Goal: Information Seeking & Learning: Learn about a topic

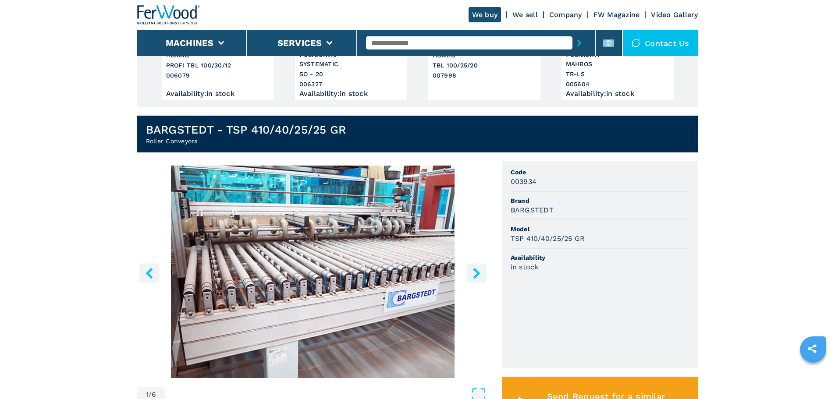
scroll to position [219, 0]
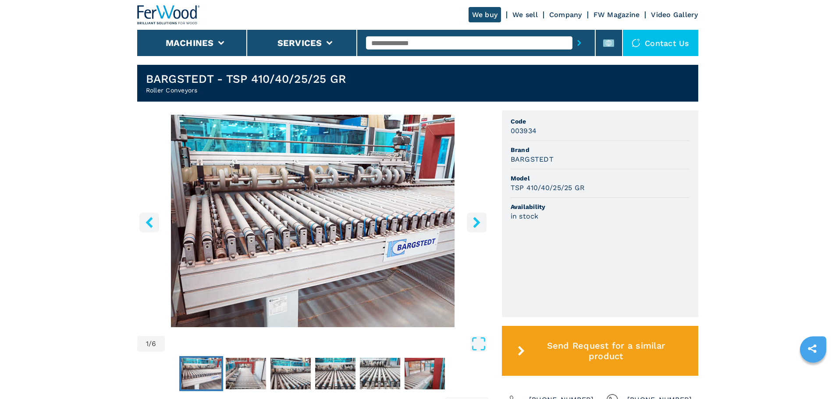
click at [492, 223] on div "1 / 6 Unit Measure ****** ******** Code 003934 Brand BARGSTEDT Model TSP 410/40…" at bounding box center [417, 263] width 561 height 307
click at [483, 225] on button "right-button" at bounding box center [477, 223] width 20 height 20
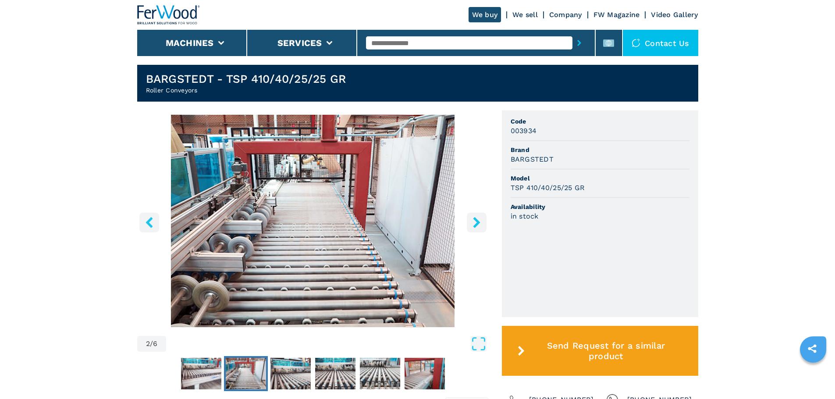
click at [483, 225] on button "right-button" at bounding box center [477, 223] width 20 height 20
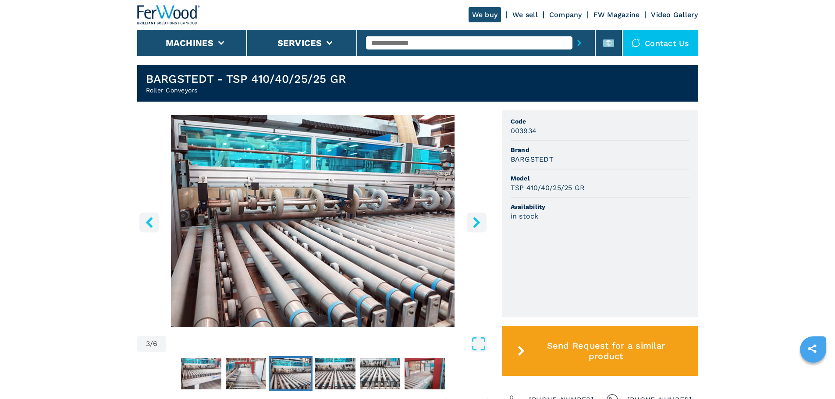
click at [483, 225] on button "right-button" at bounding box center [477, 223] width 20 height 20
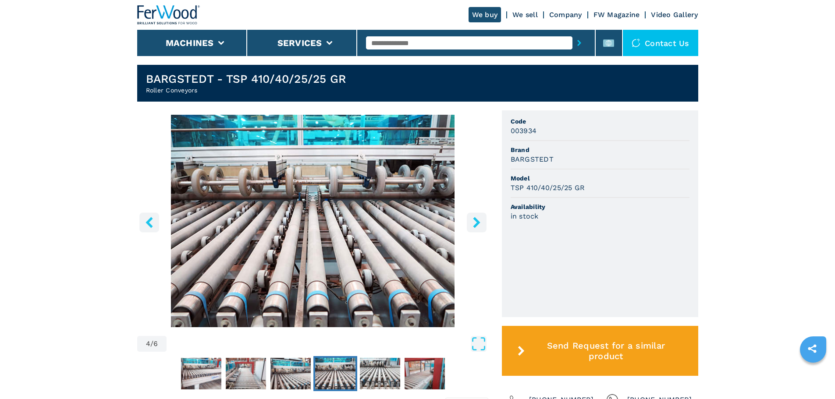
click at [483, 225] on button "right-button" at bounding box center [477, 223] width 20 height 20
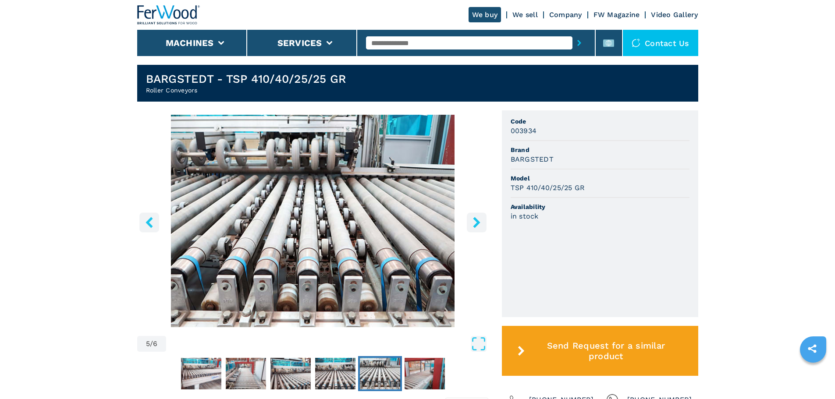
click at [483, 225] on button "right-button" at bounding box center [477, 223] width 20 height 20
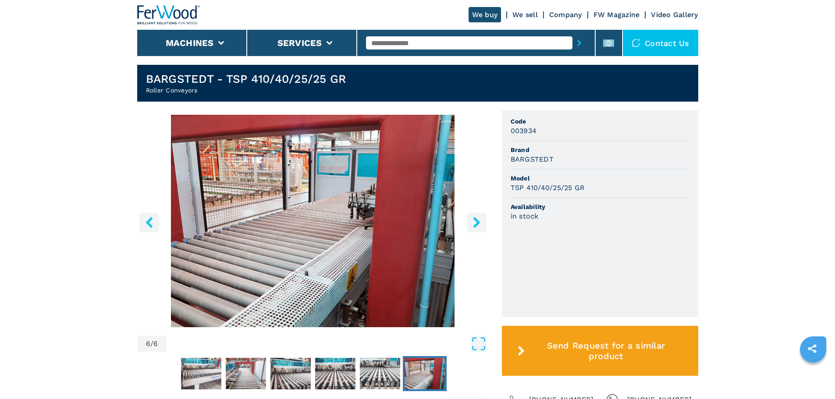
click at [483, 225] on button "right-button" at bounding box center [477, 223] width 20 height 20
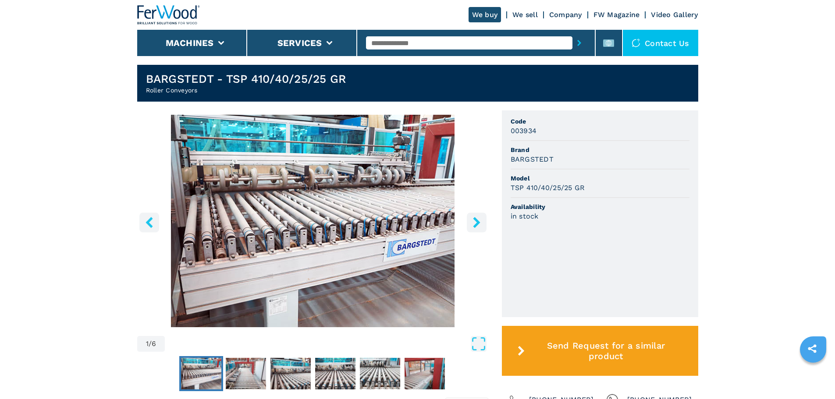
click at [483, 225] on button "right-button" at bounding box center [477, 223] width 20 height 20
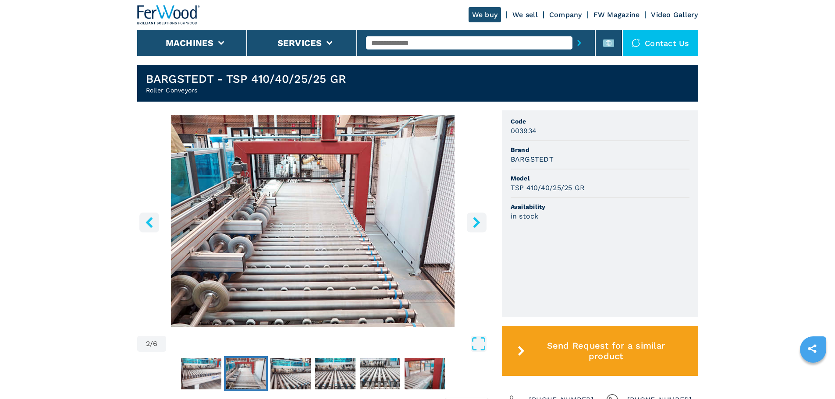
click at [483, 225] on button "right-button" at bounding box center [477, 223] width 20 height 20
click at [284, 153] on img "Go to Slide 2" at bounding box center [313, 221] width 352 height 213
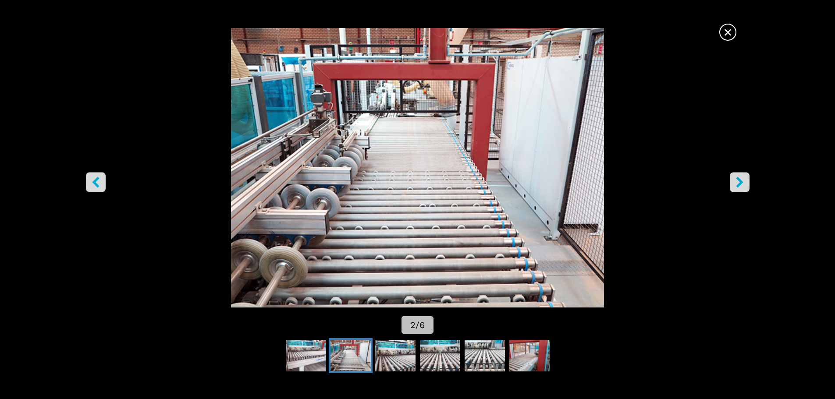
click at [724, 28] on span "×" at bounding box center [727, 30] width 15 height 15
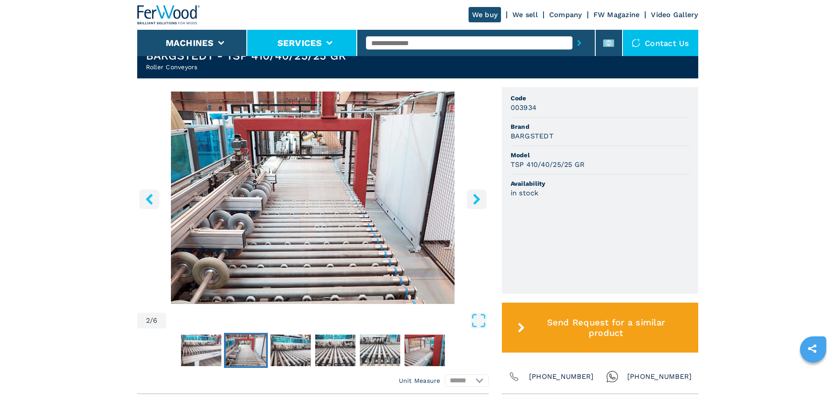
scroll to position [0, 0]
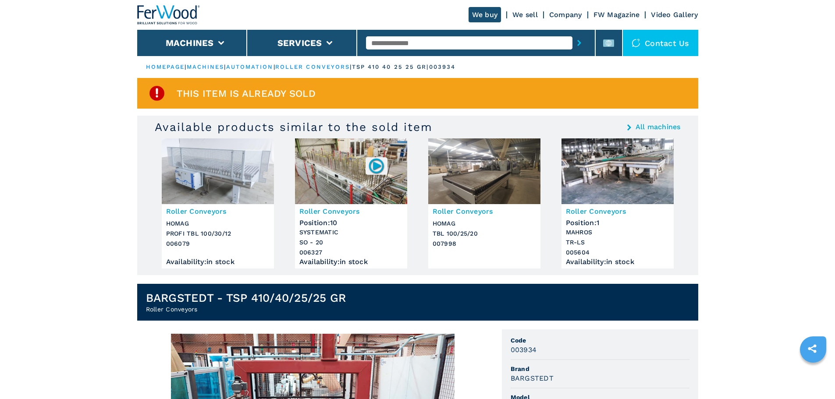
click at [160, 6] on img at bounding box center [168, 14] width 63 height 19
click at [325, 184] on img at bounding box center [351, 172] width 112 height 66
click at [327, 169] on img at bounding box center [351, 172] width 112 height 66
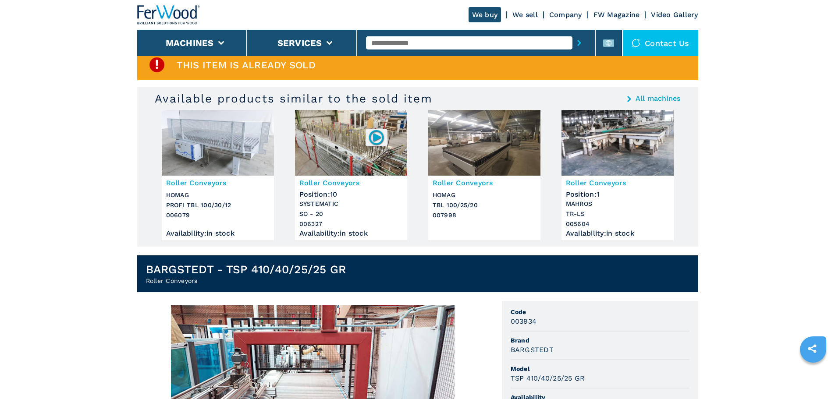
scroll to position [44, 0]
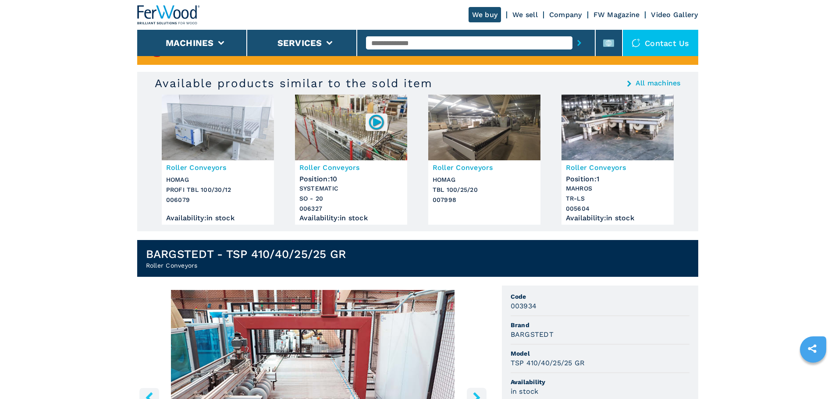
click at [479, 121] on img at bounding box center [484, 128] width 112 height 66
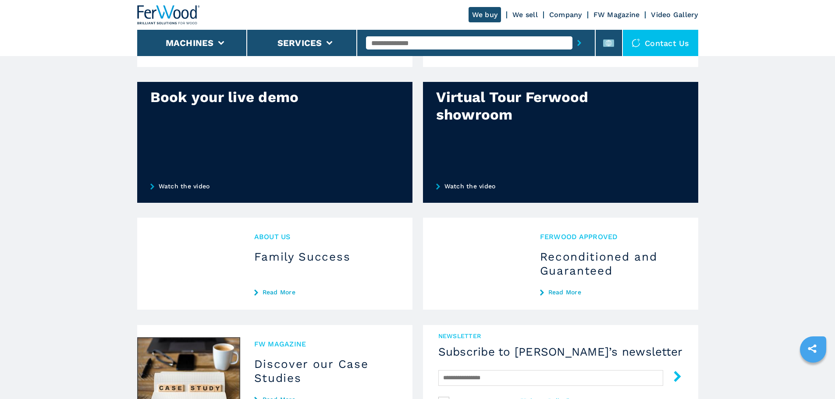
scroll to position [219, 0]
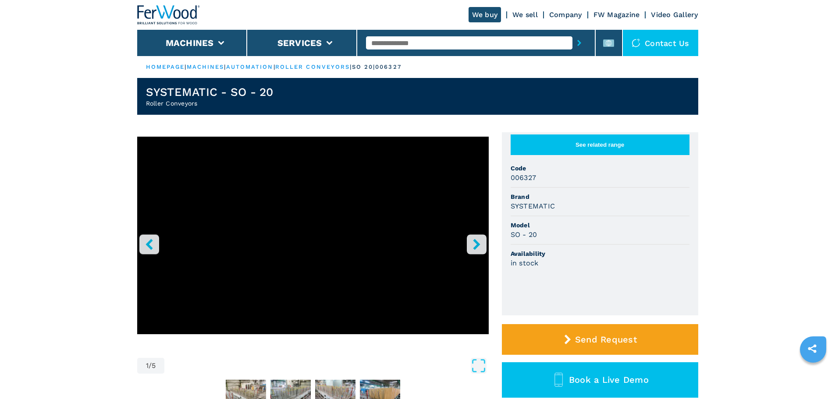
click at [483, 241] on button "right-button" at bounding box center [477, 245] width 20 height 20
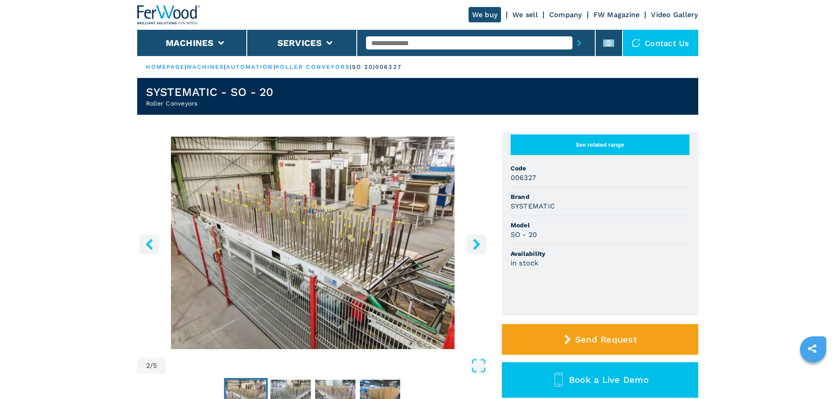
click at [483, 241] on button "right-button" at bounding box center [477, 245] width 20 height 20
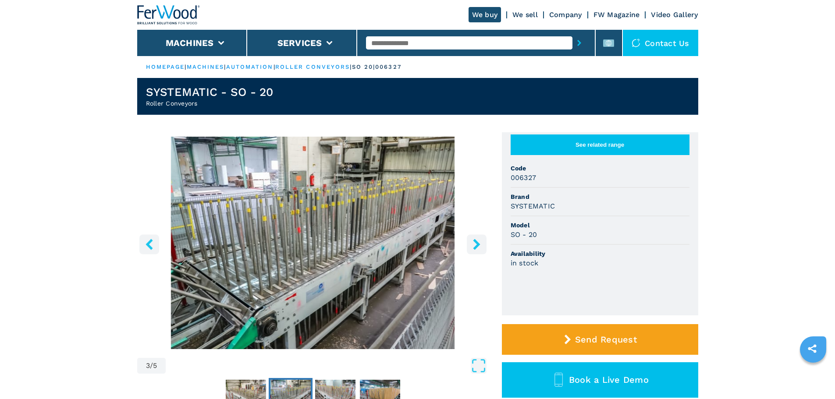
click at [483, 241] on button "right-button" at bounding box center [477, 245] width 20 height 20
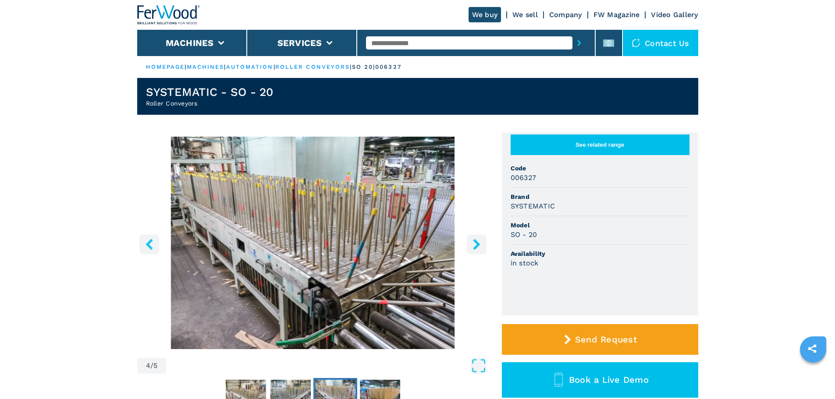
click at [483, 241] on button "right-button" at bounding box center [477, 245] width 20 height 20
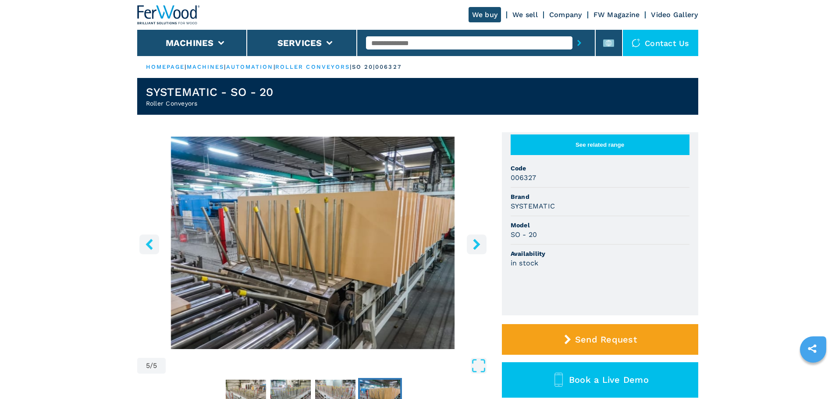
click at [483, 241] on button "right-button" at bounding box center [477, 245] width 20 height 20
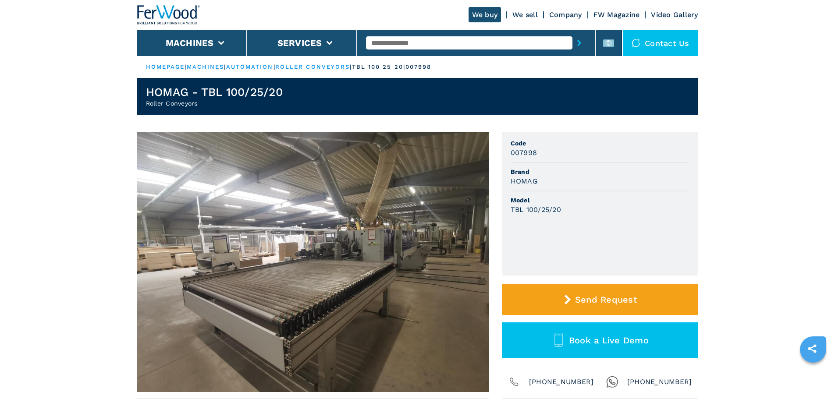
click at [408, 237] on img at bounding box center [313, 262] width 352 height 260
click at [166, 12] on img at bounding box center [168, 14] width 63 height 19
click at [194, 11] on img at bounding box center [168, 14] width 63 height 19
click at [185, 38] on button "Machines" at bounding box center [190, 43] width 48 height 11
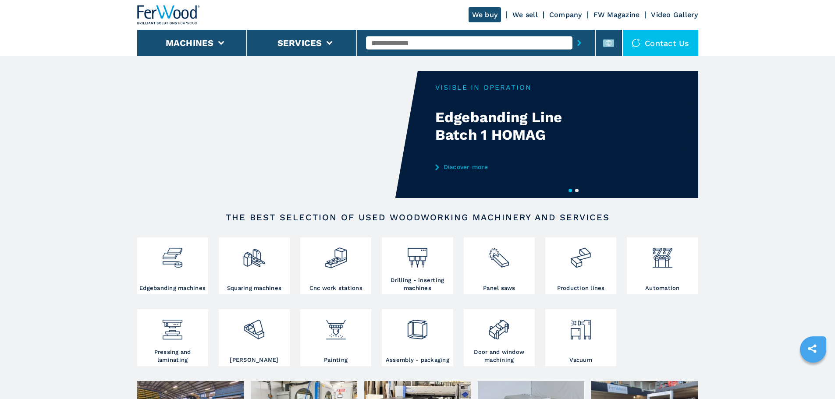
click at [572, 41] on button "submit-button" at bounding box center [579, 43] width 14 height 20
click at [577, 43] on icon "submit-button" at bounding box center [579, 43] width 4 height 6
click at [495, 46] on input "text" at bounding box center [469, 42] width 206 height 13
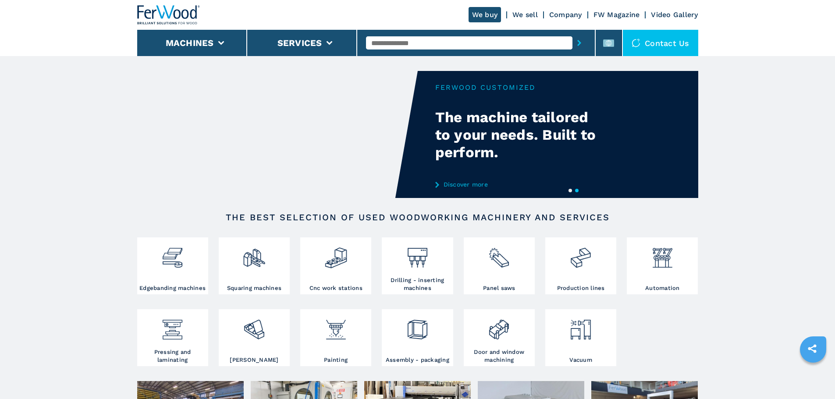
click at [577, 41] on icon "submit-button" at bounding box center [579, 43] width 4 height 6
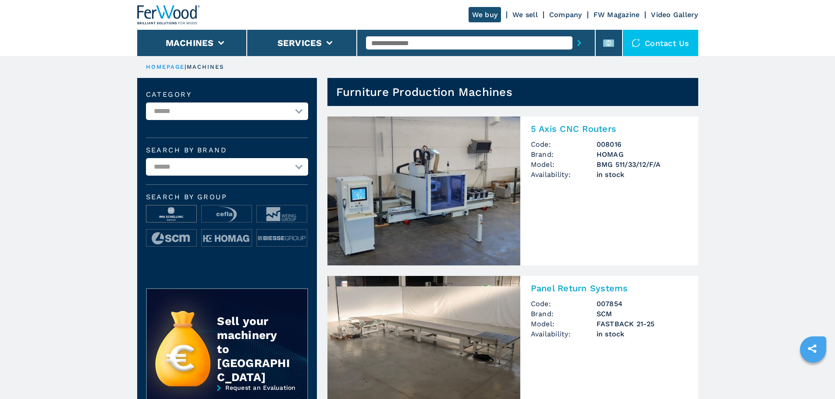
click at [166, 211] on img at bounding box center [171, 215] width 50 height 18
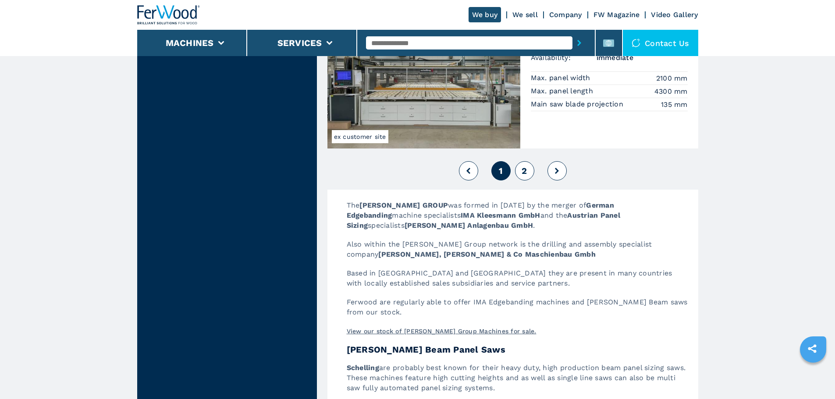
scroll to position [2060, 0]
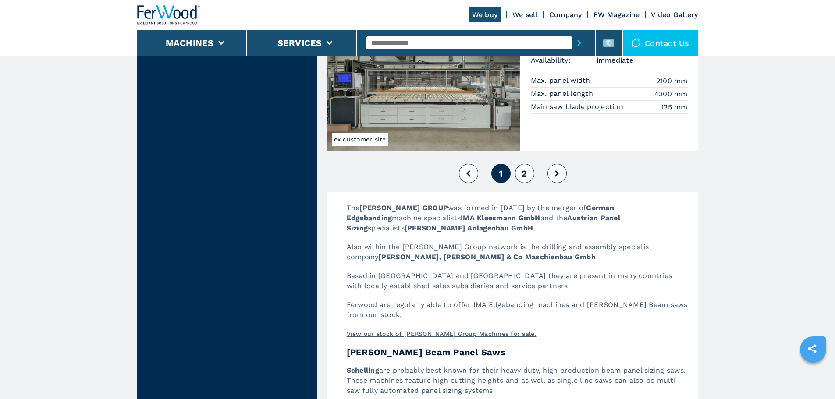
click at [524, 171] on span "2" at bounding box center [524, 173] width 5 height 11
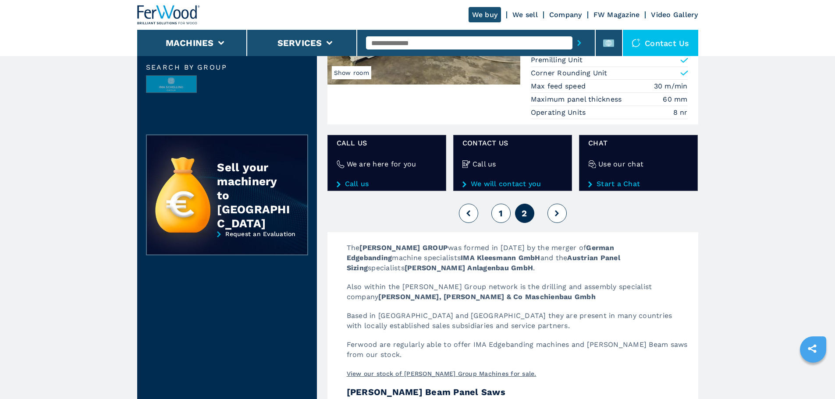
scroll to position [44, 0]
